Goal: Find contact information: Find contact information

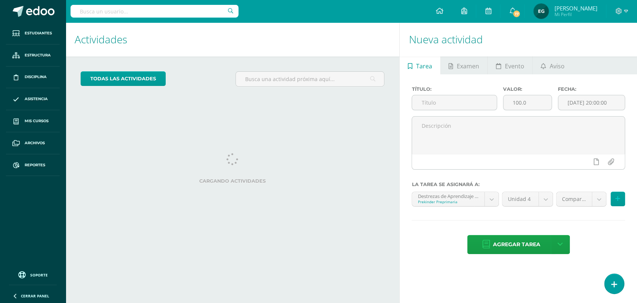
click at [163, 14] on input "text" at bounding box center [155, 11] width 168 height 13
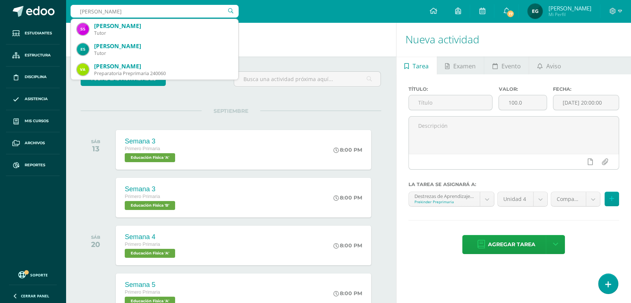
type input "[PERSON_NAME]"
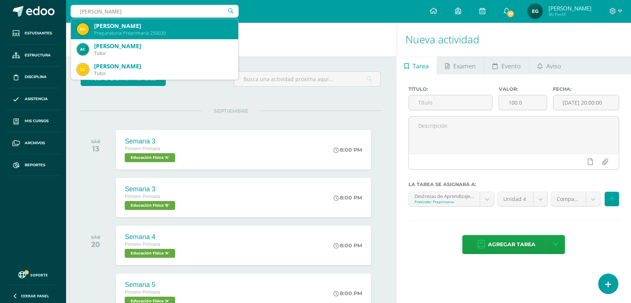
click at [115, 31] on div "Preparatoria Preprimaria 250020" at bounding box center [163, 33] width 138 height 6
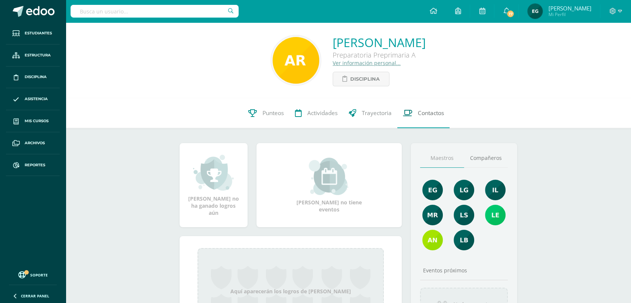
click at [418, 115] on span "Contactos" at bounding box center [431, 113] width 26 height 8
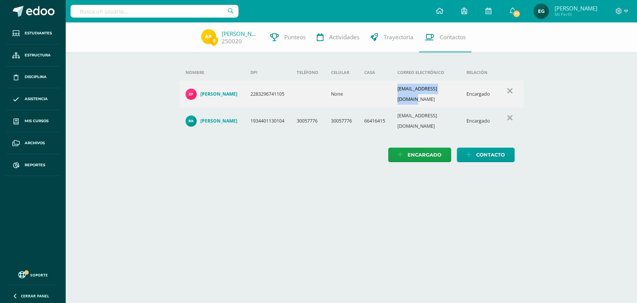
drag, startPoint x: 456, startPoint y: 91, endPoint x: 399, endPoint y: 91, distance: 57.5
click at [399, 91] on td "evamariafi14@gmail.com" at bounding box center [425, 94] width 69 height 27
copy td "evamariafi14@gmail.com"
drag, startPoint x: 463, startPoint y: 110, endPoint x: 398, endPoint y: 110, distance: 65.7
click at [398, 110] on tr "RONY ESTUARDO RAMIREZ LOPEZ 1934401130104 30057776 30057776 66416415 ronyramire…" at bounding box center [351, 120] width 344 height 27
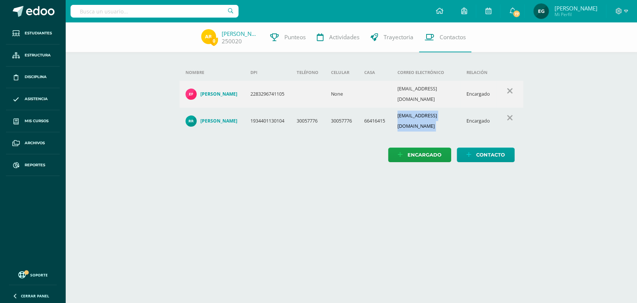
copy td "ronyramirez303@gmail.com"
